Goal: Task Accomplishment & Management: Use online tool/utility

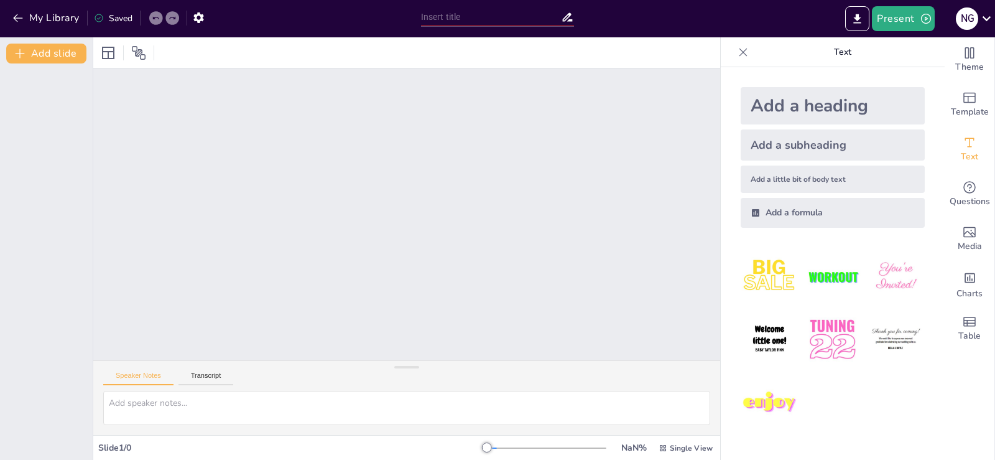
click at [851, 103] on div "Add a heading" at bounding box center [833, 105] width 184 height 37
click at [759, 151] on div "Add a subheading" at bounding box center [833, 144] width 184 height 31
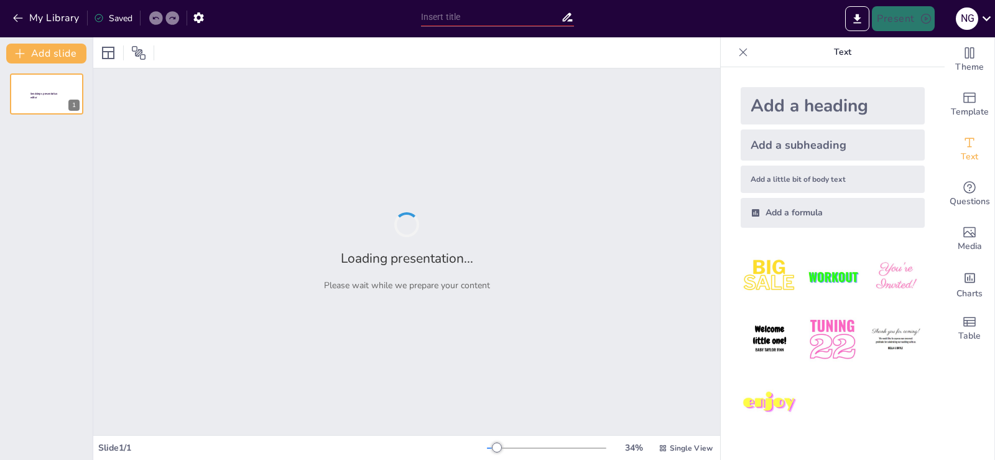
click at [759, 172] on div "Add a little bit of body text" at bounding box center [833, 178] width 184 height 27
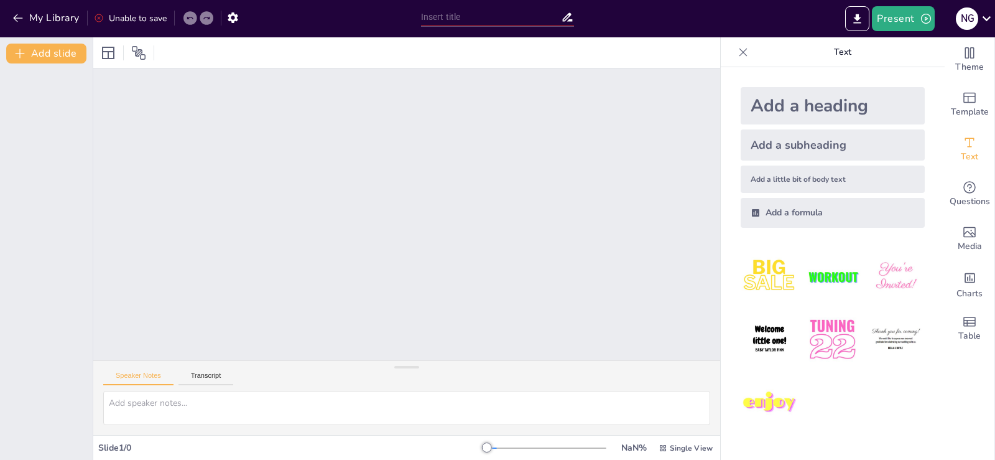
click at [780, 94] on div "Add a heading" at bounding box center [833, 105] width 184 height 37
click at [923, 17] on icon "button" at bounding box center [926, 18] width 12 height 12
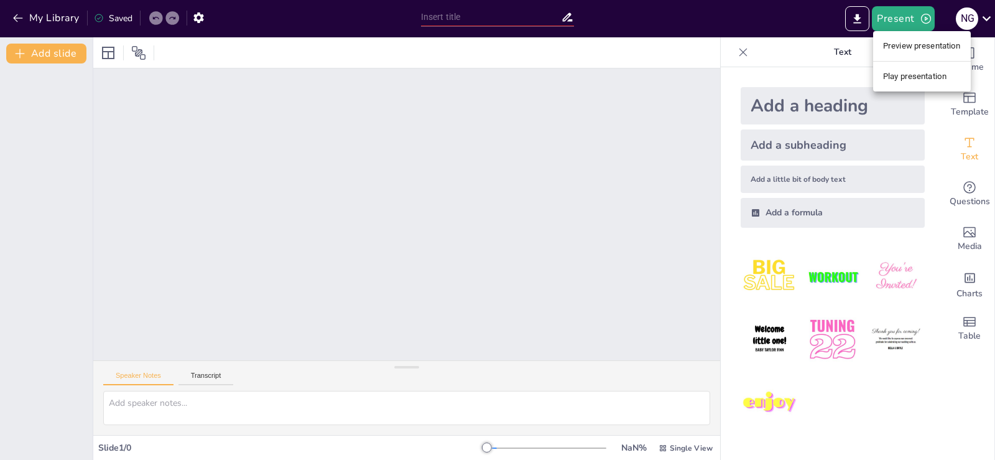
click at [921, 49] on li "Preview presentation" at bounding box center [922, 46] width 98 height 20
